Goal: Find specific page/section: Find specific page/section

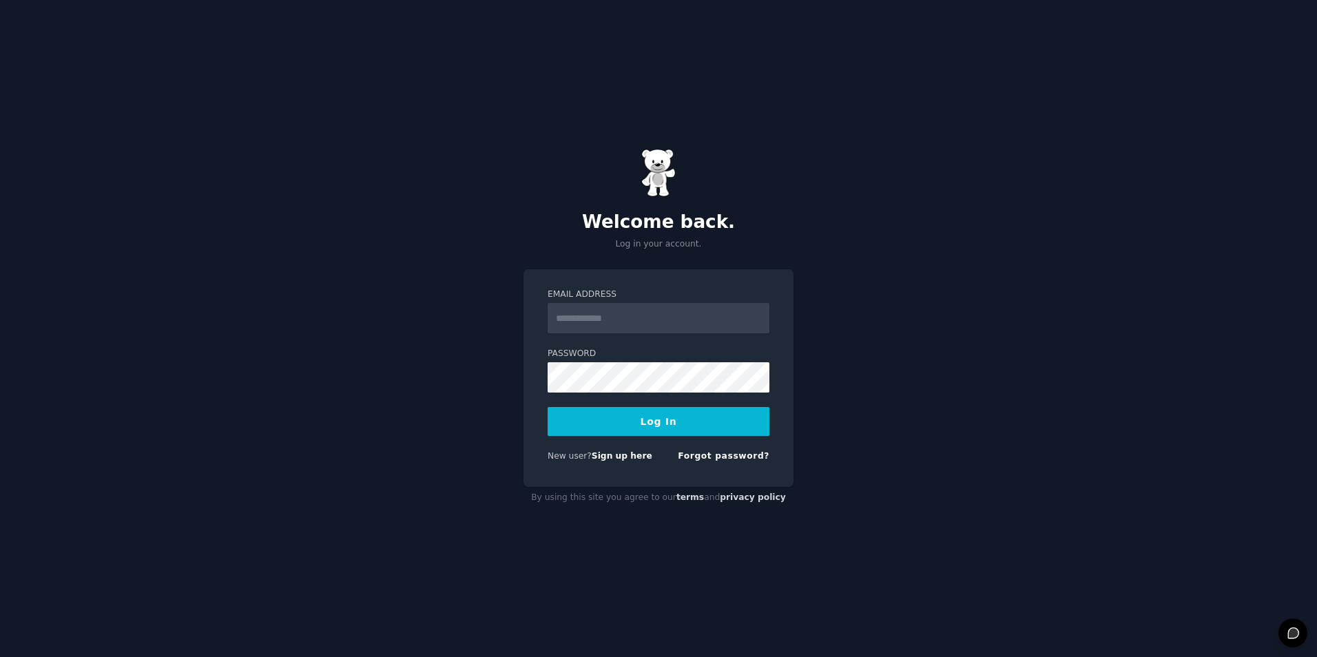
type input "**********"
click at [628, 422] on button "Log In" at bounding box center [659, 421] width 222 height 29
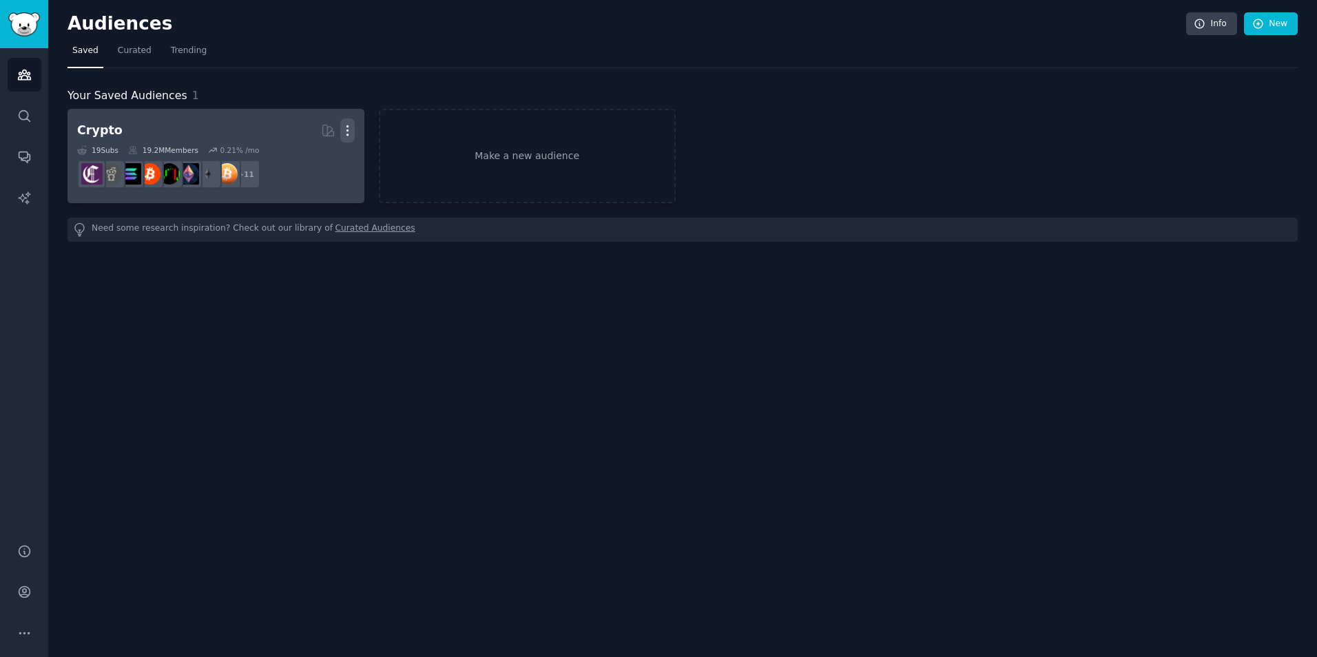
click at [354, 130] on icon "button" at bounding box center [347, 130] width 14 height 14
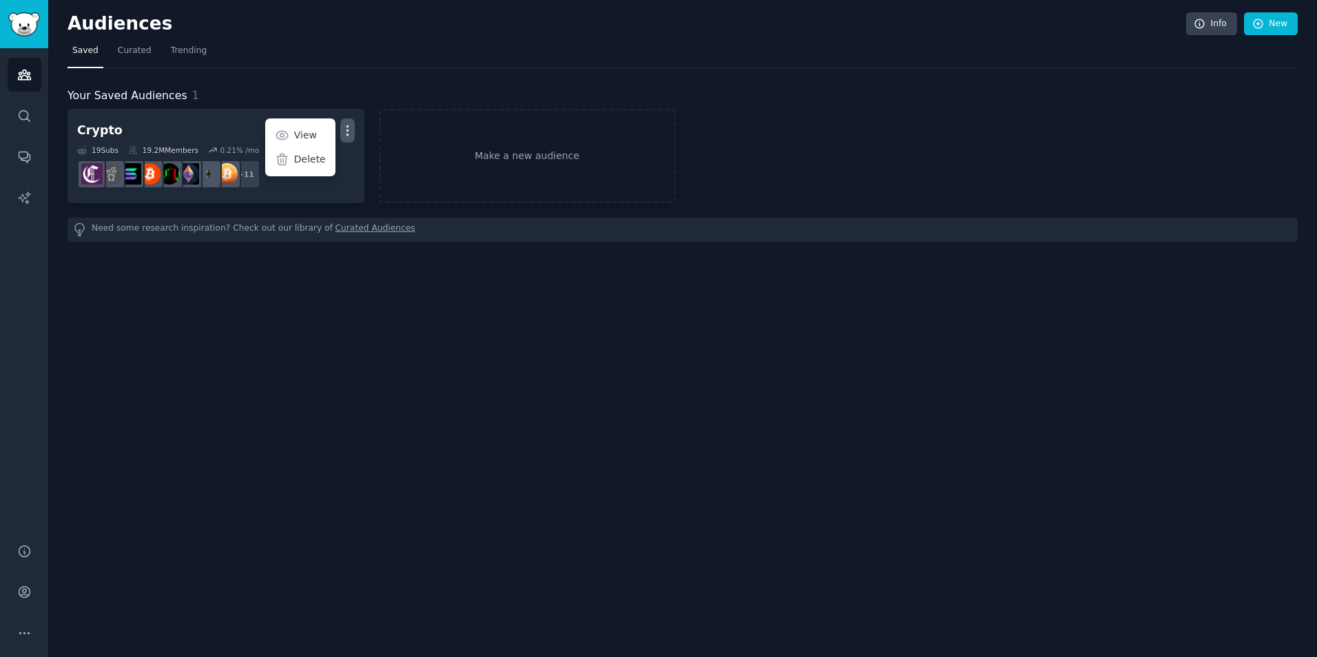
drag, startPoint x: 354, startPoint y: 130, endPoint x: 716, endPoint y: 203, distance: 369.7
click at [725, 199] on div "Crypto Curated by GummySearch More View Delete 19 Sub s 19.2M Members 0.21 % /m…" at bounding box center [683, 156] width 1230 height 94
click at [19, 198] on icon "Sidebar" at bounding box center [24, 198] width 12 height 12
